Goal: Task Accomplishment & Management: Manage account settings

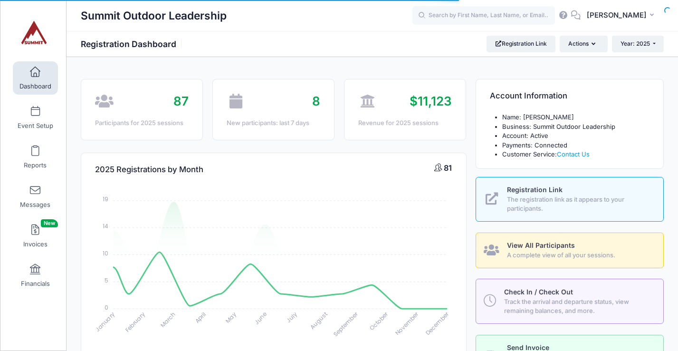
select select
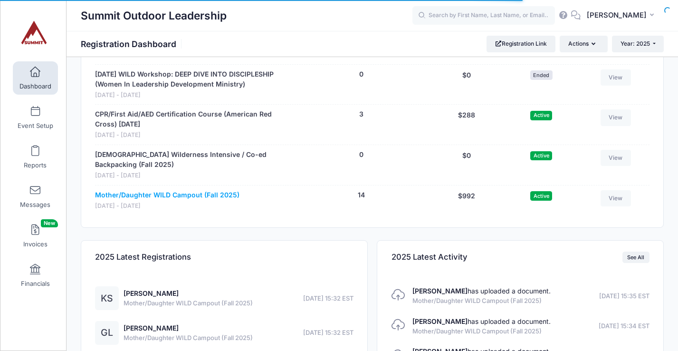
click at [203, 196] on link "Mother/Daughter WILD Campout (Fall 2025)" at bounding box center [167, 195] width 145 height 10
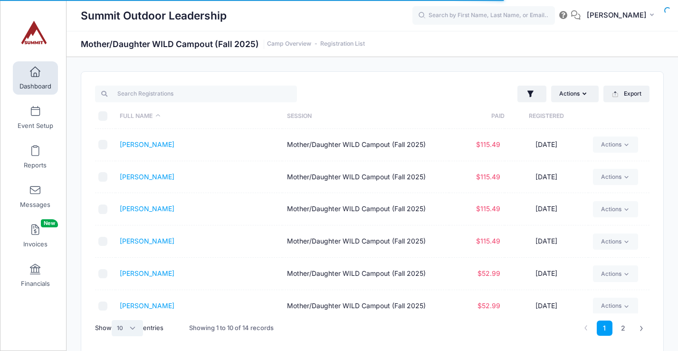
click at [135, 324] on select "All 10 25 50" at bounding box center [127, 328] width 31 height 16
click at [113, 320] on select "All 10 25 50" at bounding box center [127, 328] width 31 height 16
click at [135, 329] on select "All 10 25 50" at bounding box center [127, 328] width 31 height 16
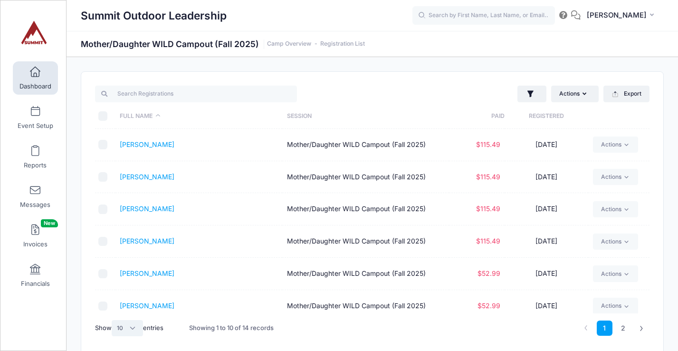
select select "25"
click at [113, 320] on select "All 10 25 50" at bounding box center [127, 328] width 31 height 16
